Goal: Find contact information: Find contact information

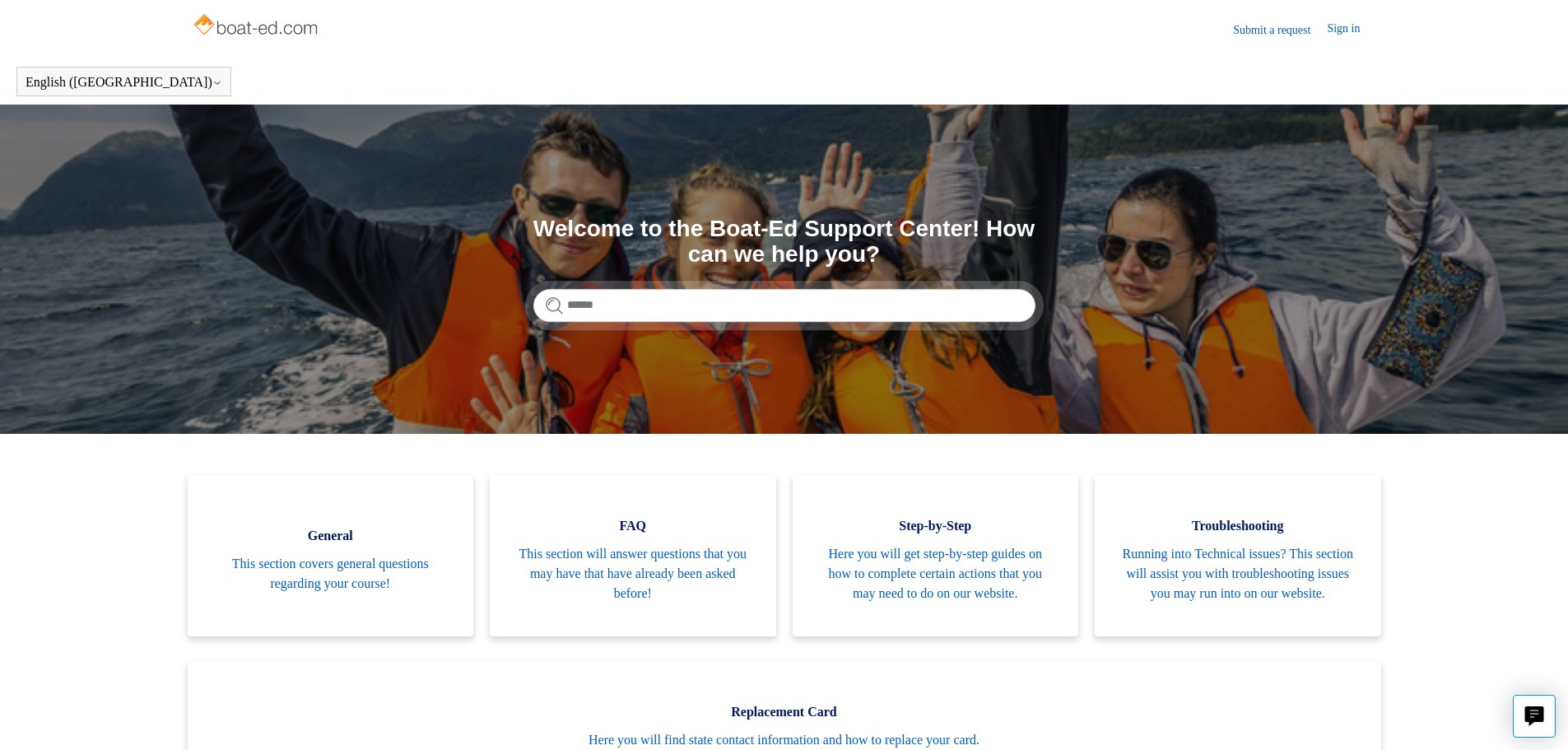
click at [1275, 28] on link "Submit a request" at bounding box center [1280, 29] width 94 height 17
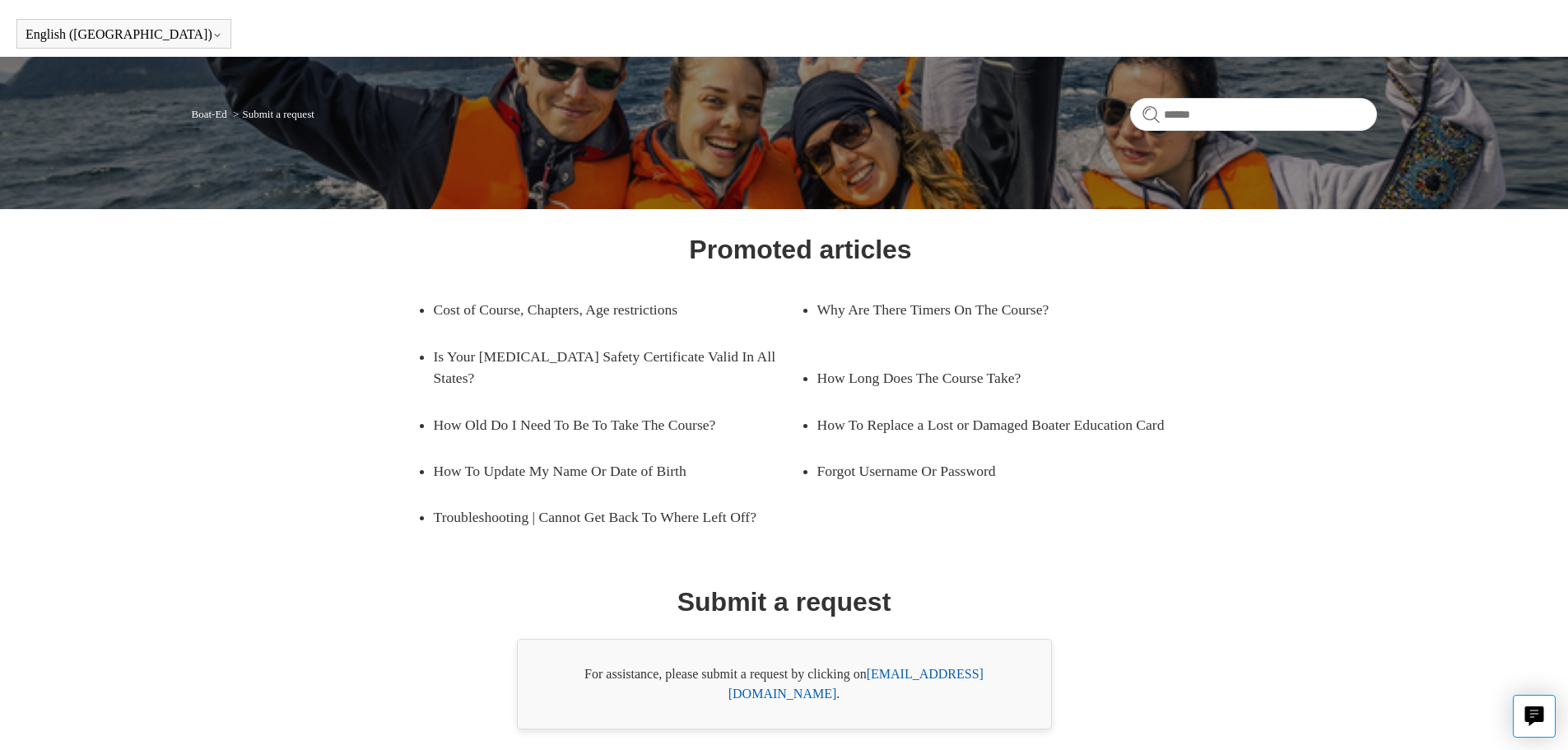
scroll to position [94, 0]
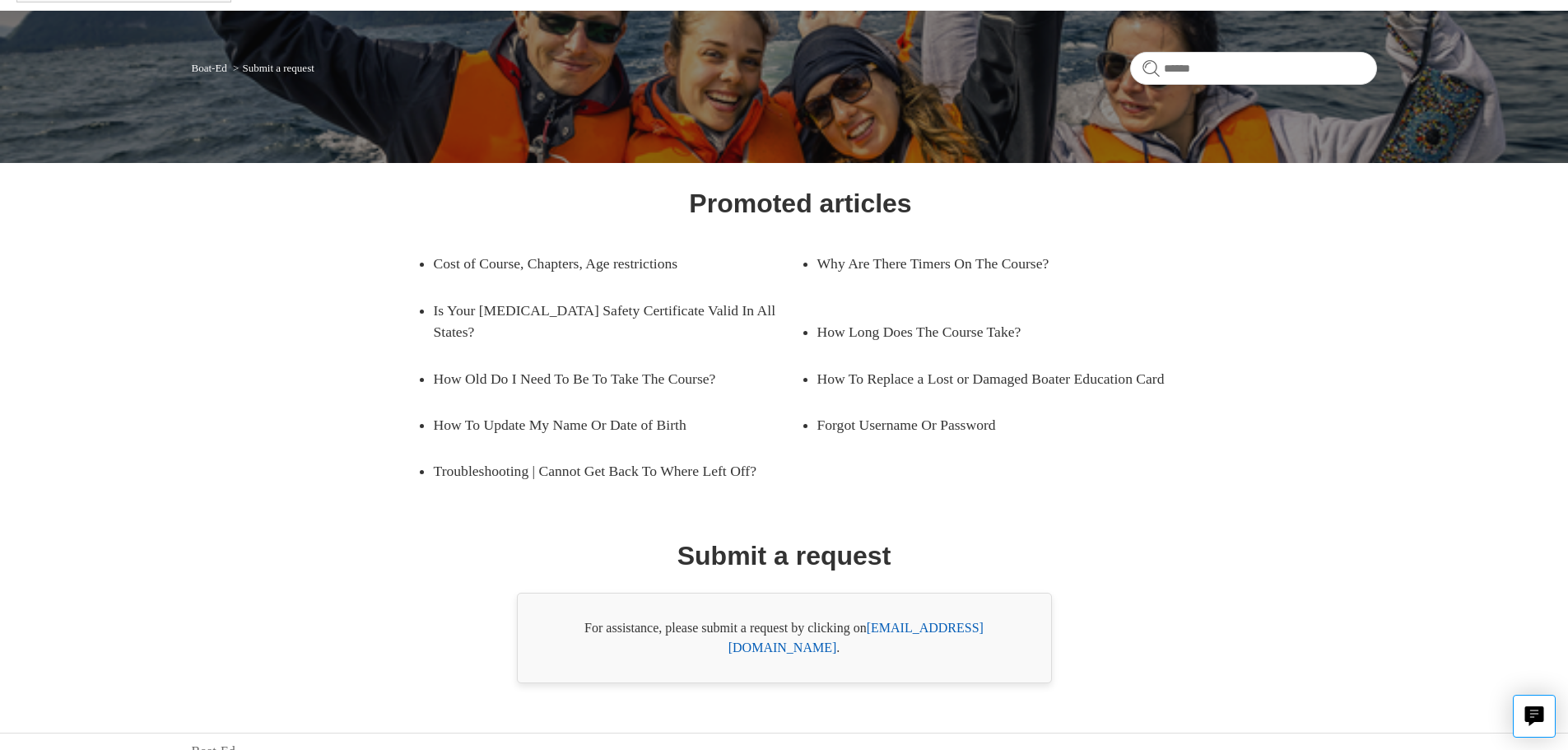
click at [941, 624] on link "[EMAIL_ADDRESS][DOMAIN_NAME]" at bounding box center [856, 637] width 255 height 34
click at [928, 626] on link "[EMAIL_ADDRESS][DOMAIN_NAME]" at bounding box center [856, 637] width 255 height 34
click at [962, 623] on link "[EMAIL_ADDRESS][DOMAIN_NAME]" at bounding box center [856, 637] width 255 height 34
